Goal: Task Accomplishment & Management: Manage account settings

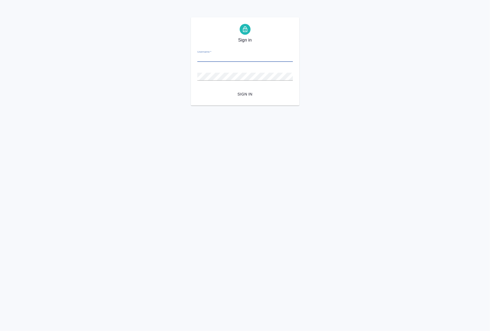
click at [244, 92] on span "Sign in" at bounding box center [245, 94] width 87 height 7
click at [237, 68] on div "Password   *" at bounding box center [245, 74] width 96 height 12
click at [394, 20] on div "Sign in Username   * Password   * urlPath   * /all-works Sign in" at bounding box center [245, 61] width 490 height 88
click at [240, 57] on input "Username   *" at bounding box center [245, 58] width 96 height 8
type input "a.riianova@awatera.com"
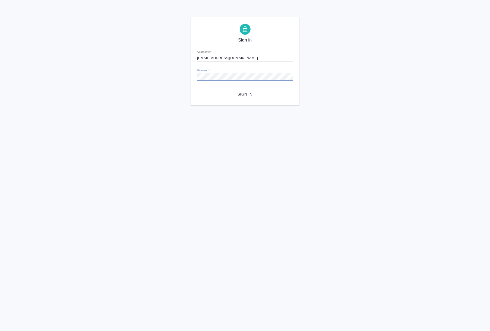
click at [249, 64] on form "Username   * a.riianova@awatera.com Password   * urlPath   * /all-works Sign in" at bounding box center [245, 72] width 96 height 53
click at [236, 94] on span "Sign in" at bounding box center [245, 94] width 87 height 7
